Goal: Information Seeking & Learning: Learn about a topic

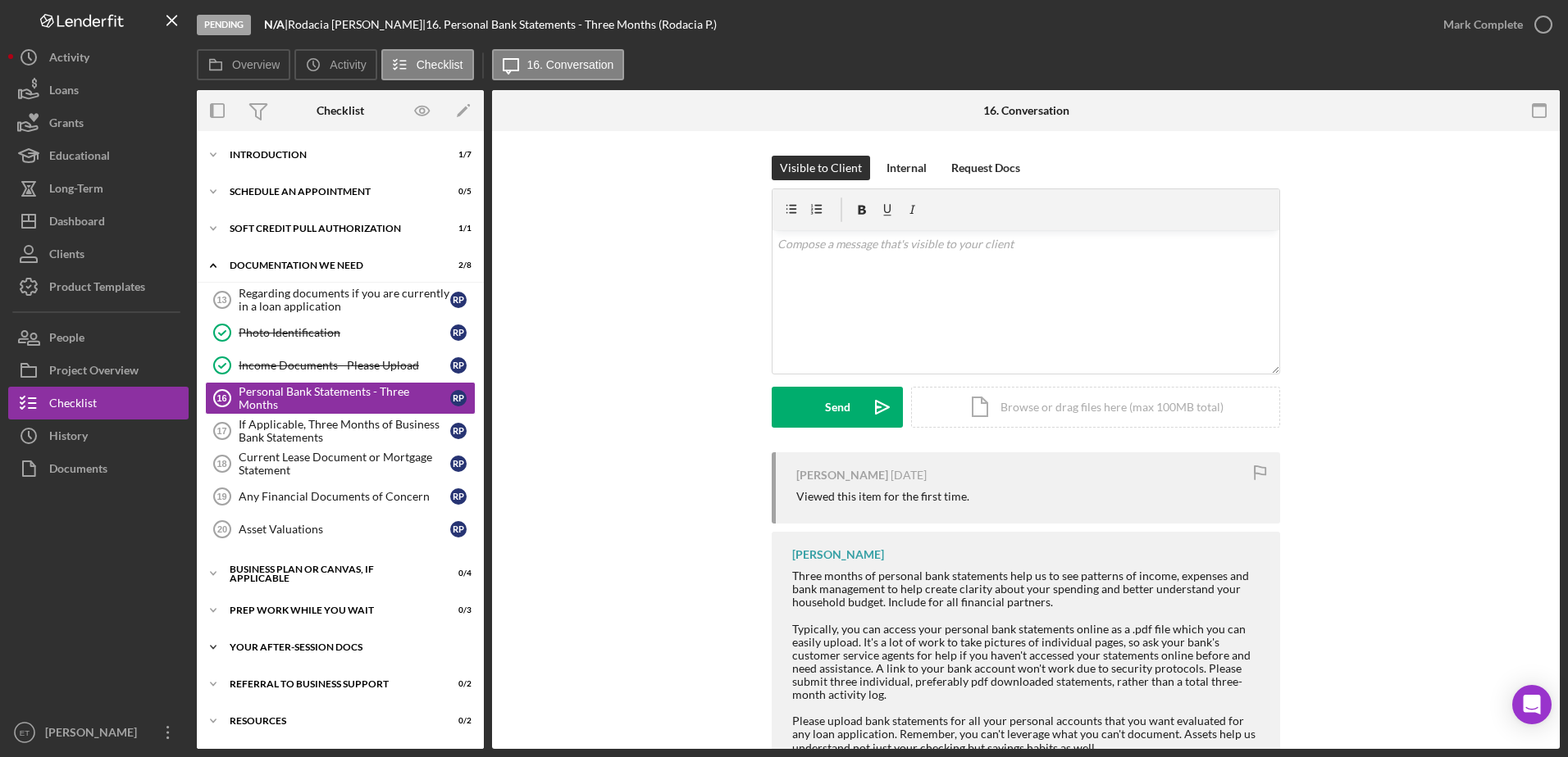
click at [298, 643] on div "Your After-Session Docs" at bounding box center [347, 646] width 233 height 10
click at [804, 271] on div "v Color teal Color pink Remove color Add row above Add row below Add column bef…" at bounding box center [1026, 302] width 507 height 144
click at [777, 245] on link "[URL][DOMAIN_NAME]" at bounding box center [838, 244] width 123 height 14
click at [778, 262] on p at bounding box center [1026, 267] width 498 height 18
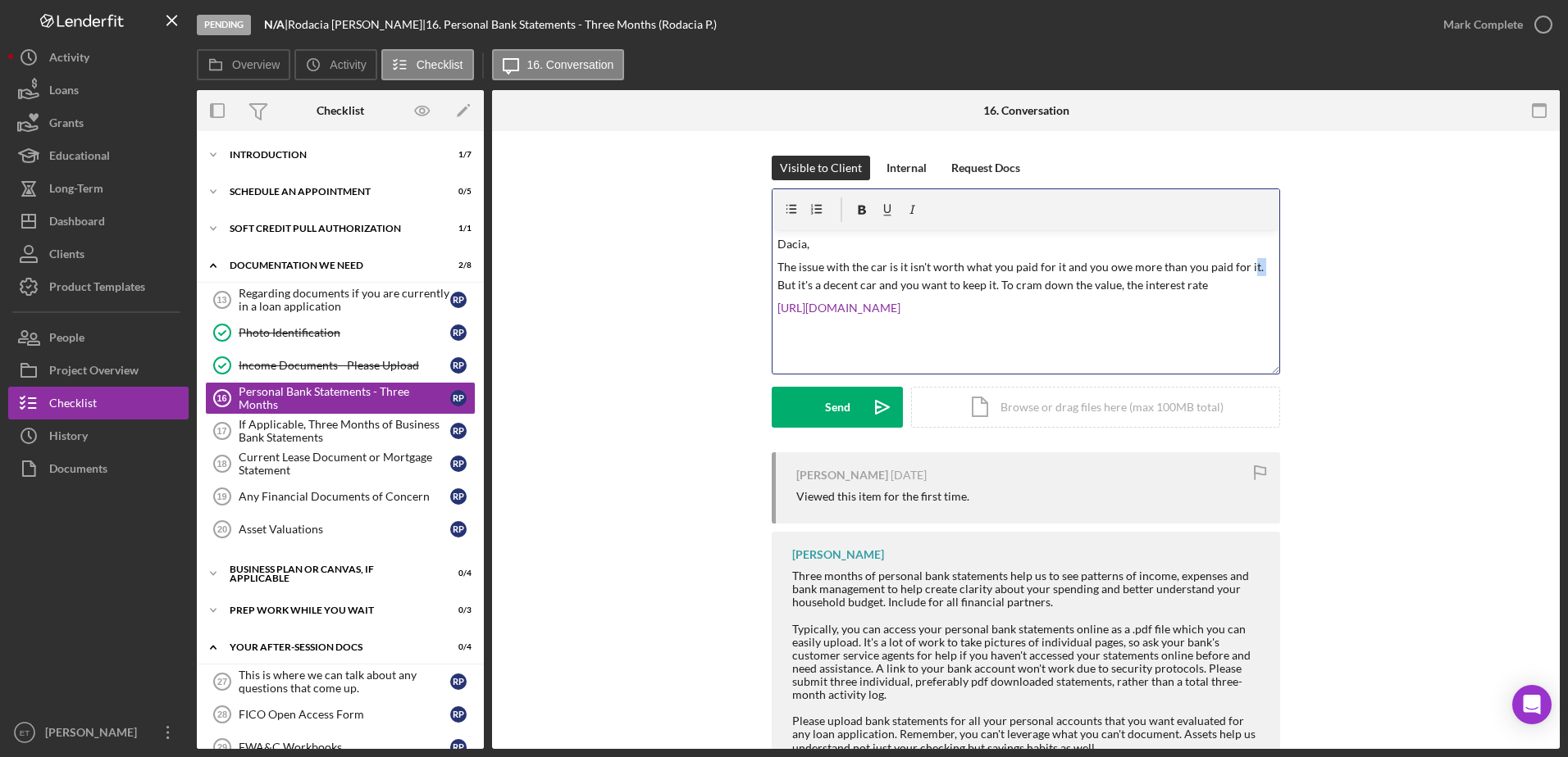
drag, startPoint x: 1241, startPoint y: 271, endPoint x: 1253, endPoint y: 269, distance: 12.2
click at [1253, 269] on p "The issue with the car is it isn't worth what you paid for it and you owe more …" at bounding box center [1026, 277] width 498 height 37
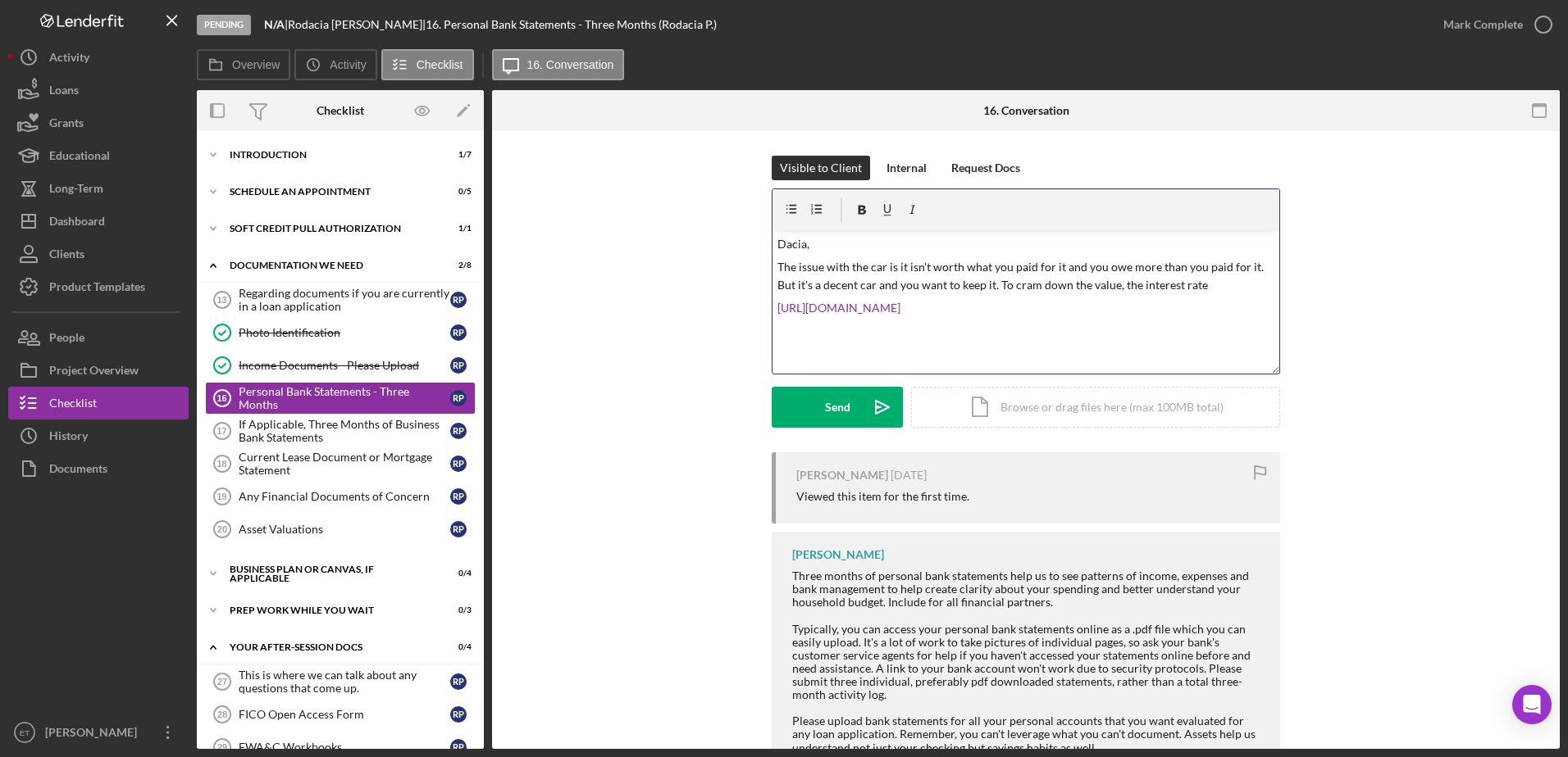
click at [1253, 269] on p "The issue with the car is it isn't worth what you paid for it and you owe more …" at bounding box center [1026, 277] width 498 height 37
click at [901, 305] on p "The issue with the car is it isn't worth what you paid for it and you owe more …" at bounding box center [1026, 285] width 498 height 55
click at [784, 350] on div "v Color teal Color pink Remove color Add row above Add row below Add column bef…" at bounding box center [1026, 302] width 507 height 144
click at [1268, 322] on div "v Color teal Color pink Remove color Add row above Add row below Add column bef…" at bounding box center [1026, 302] width 507 height 144
